Goal: Task Accomplishment & Management: Use online tool/utility

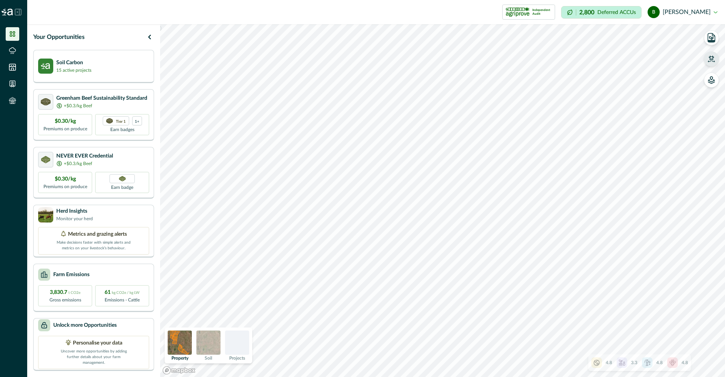
click at [710, 59] on icon "button" at bounding box center [711, 58] width 5 height 5
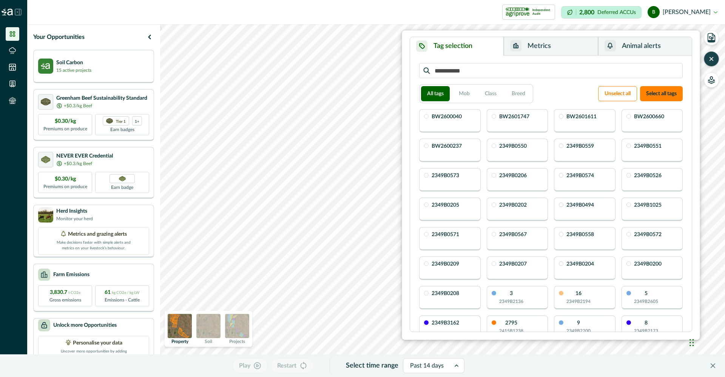
click at [635, 50] on button "Animal alerts" at bounding box center [645, 46] width 94 height 19
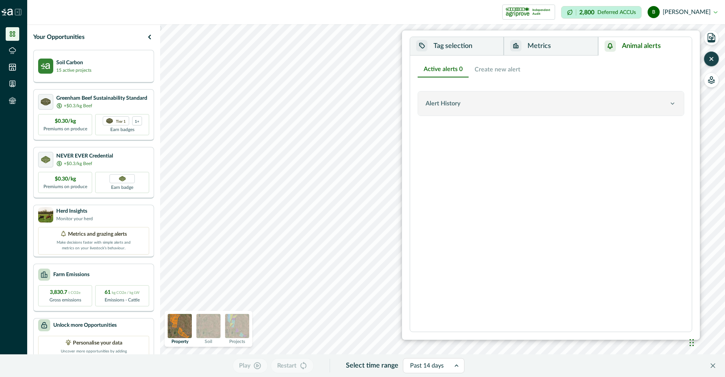
click at [568, 105] on div "Alert History" at bounding box center [547, 103] width 243 height 9
click at [496, 74] on button "Create new alert" at bounding box center [498, 70] width 58 height 16
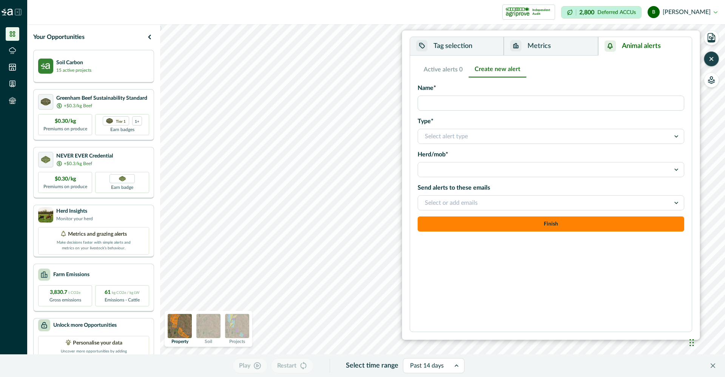
click at [488, 98] on input "Name*" at bounding box center [551, 103] width 267 height 15
type input "**********"
click at [464, 142] on div "Select alert type" at bounding box center [544, 136] width 252 height 12
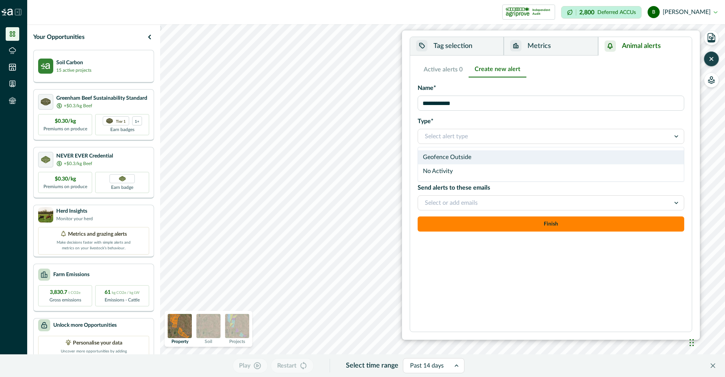
click at [463, 156] on div "Geofence Outside" at bounding box center [551, 157] width 266 height 14
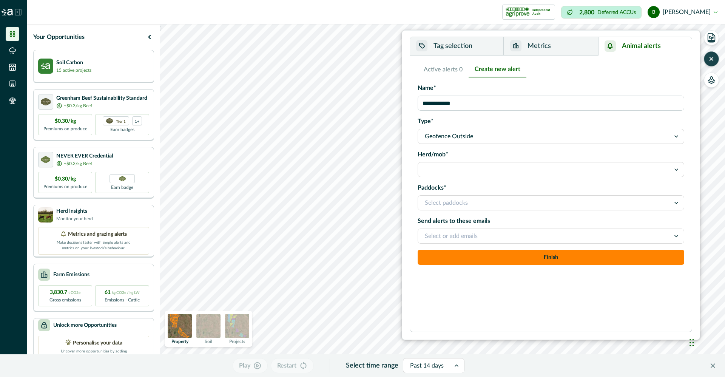
click at [464, 171] on div at bounding box center [544, 169] width 239 height 11
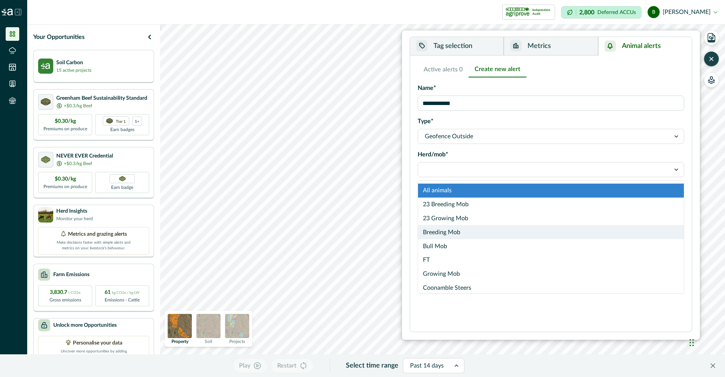
scroll to position [32, 0]
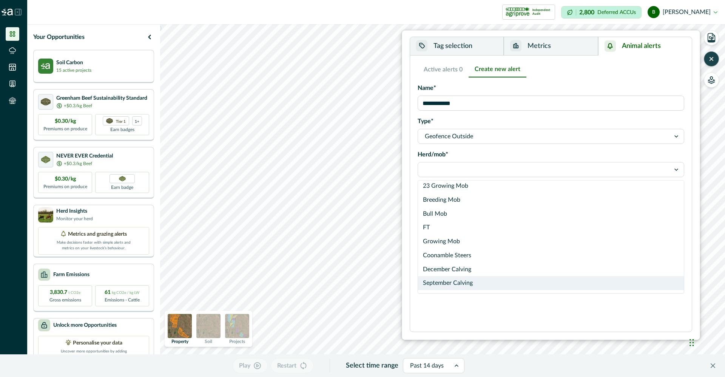
click at [474, 281] on div "September Calving" at bounding box center [551, 283] width 266 height 14
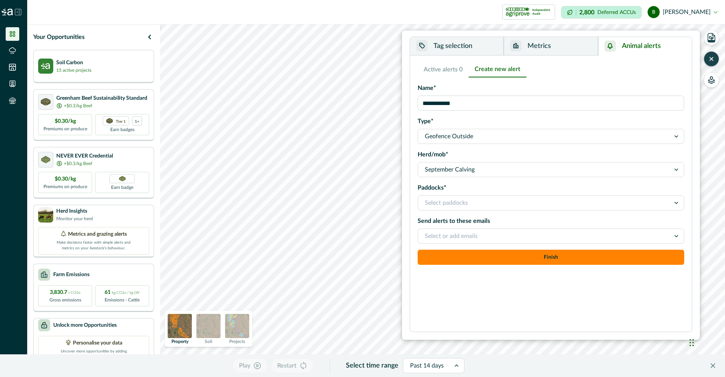
click at [480, 202] on div at bounding box center [544, 202] width 239 height 11
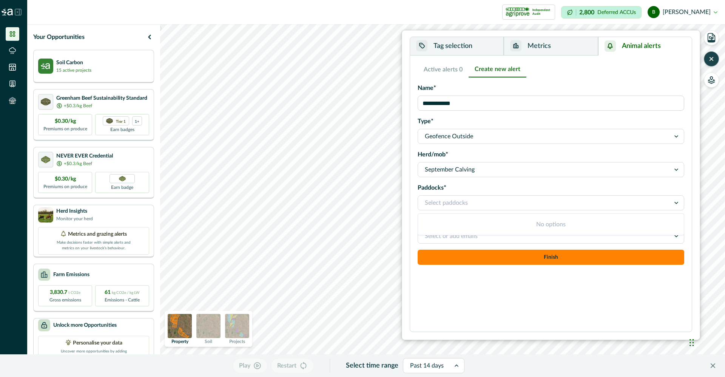
click at [480, 202] on div at bounding box center [544, 202] width 239 height 11
click at [497, 234] on div at bounding box center [544, 236] width 239 height 11
click at [550, 231] on div at bounding box center [544, 236] width 239 height 11
click at [504, 197] on div at bounding box center [544, 202] width 239 height 11
click at [498, 200] on div at bounding box center [544, 202] width 239 height 11
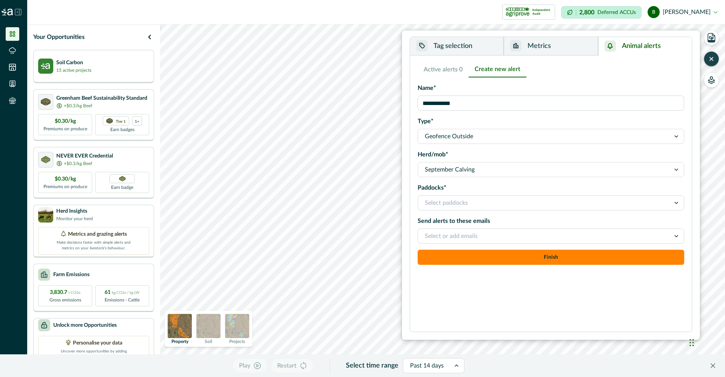
click at [497, 175] on div "September Calving" at bounding box center [544, 170] width 252 height 12
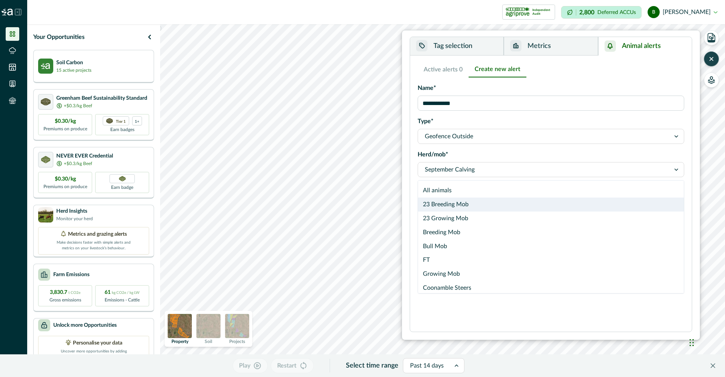
click at [482, 207] on div "23 Breeding Mob" at bounding box center [551, 204] width 266 height 14
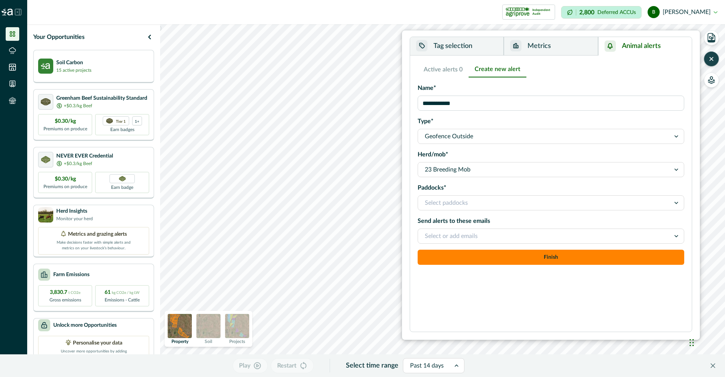
click at [480, 198] on div at bounding box center [544, 202] width 239 height 11
click at [477, 202] on div at bounding box center [544, 202] width 239 height 11
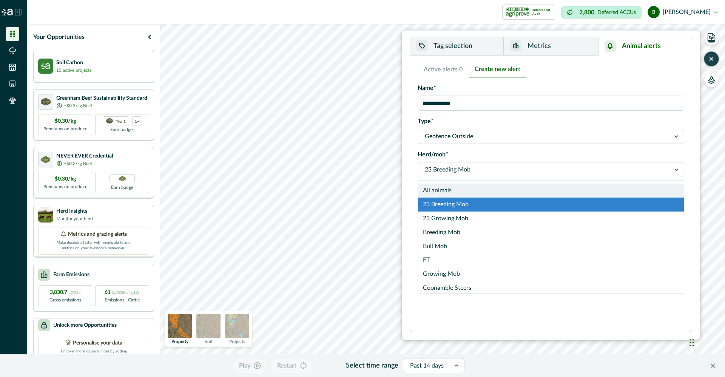
click at [481, 167] on div at bounding box center [544, 169] width 239 height 11
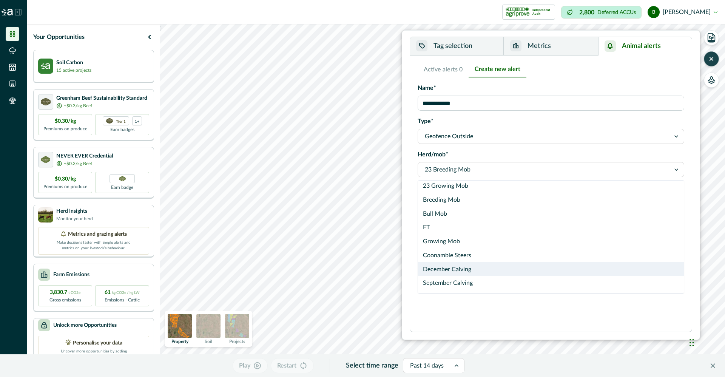
click at [479, 268] on div "December Calving" at bounding box center [551, 269] width 266 height 14
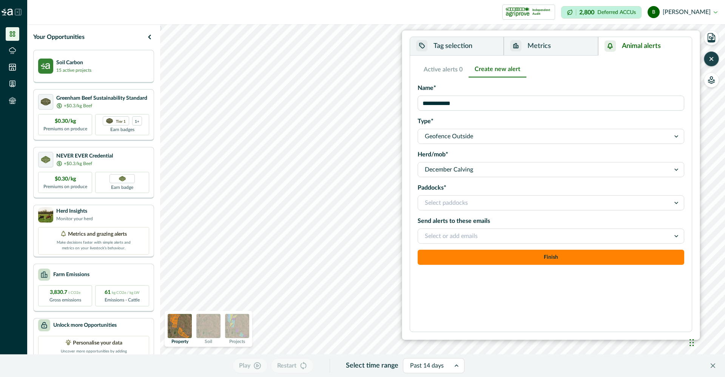
click at [486, 199] on div at bounding box center [544, 202] width 239 height 11
click at [485, 203] on div at bounding box center [544, 202] width 239 height 11
click at [484, 228] on div "Select or add emails" at bounding box center [551, 235] width 267 height 15
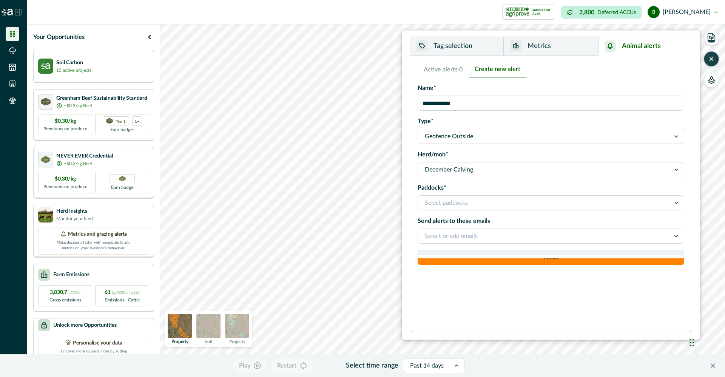
click at [484, 228] on div "Select or add emails" at bounding box center [551, 235] width 267 height 15
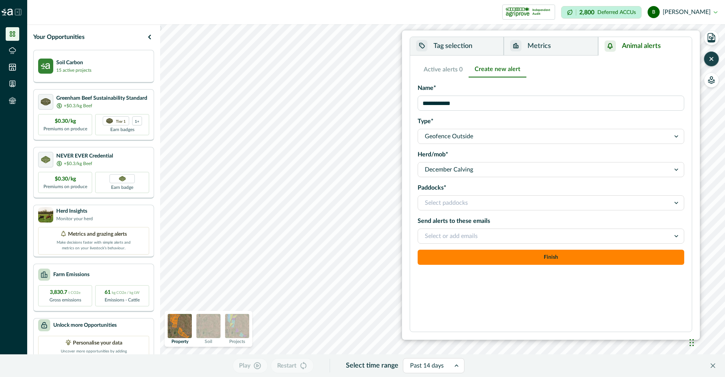
click at [714, 62] on icon "button" at bounding box center [712, 59] width 8 height 8
